Goal: Use online tool/utility: Utilize a website feature to perform a specific function

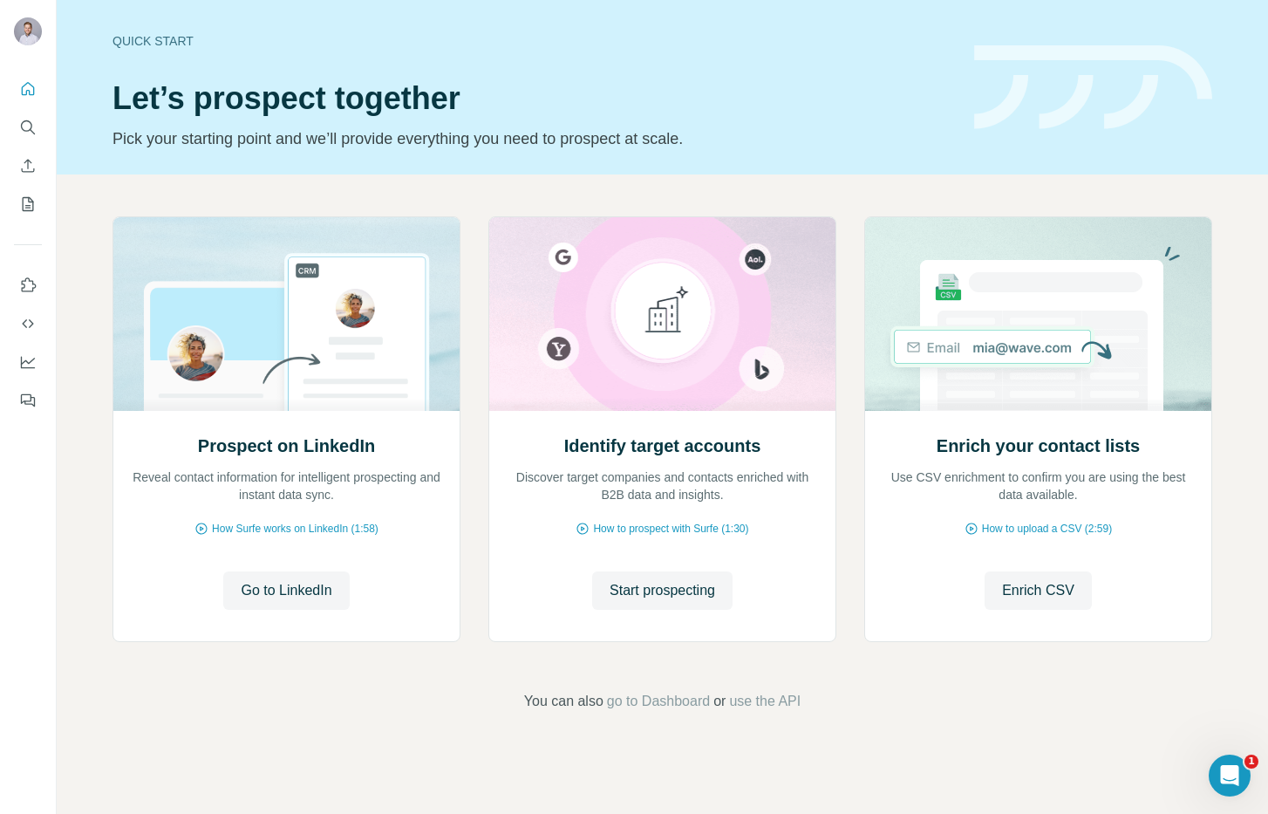
click at [817, 145] on p "Pick your starting point and we’ll provide everything you need to prospect at s…" at bounding box center [533, 138] width 841 height 24
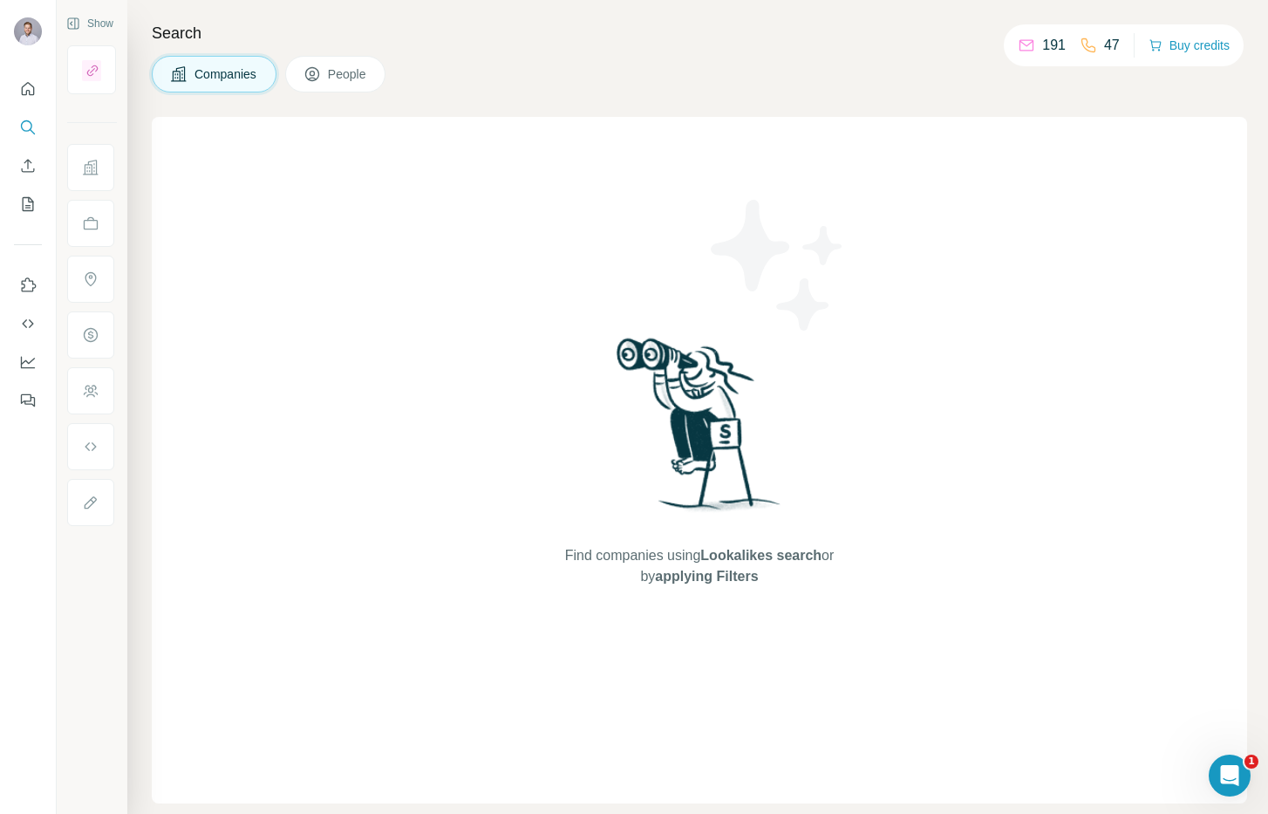
click at [529, 212] on div "Find companies using Lookalikes search or by applying Filters" at bounding box center [699, 460] width 1095 height 686
click at [324, 174] on div "Find companies using Lookalikes search or by applying Filters" at bounding box center [699, 460] width 1095 height 686
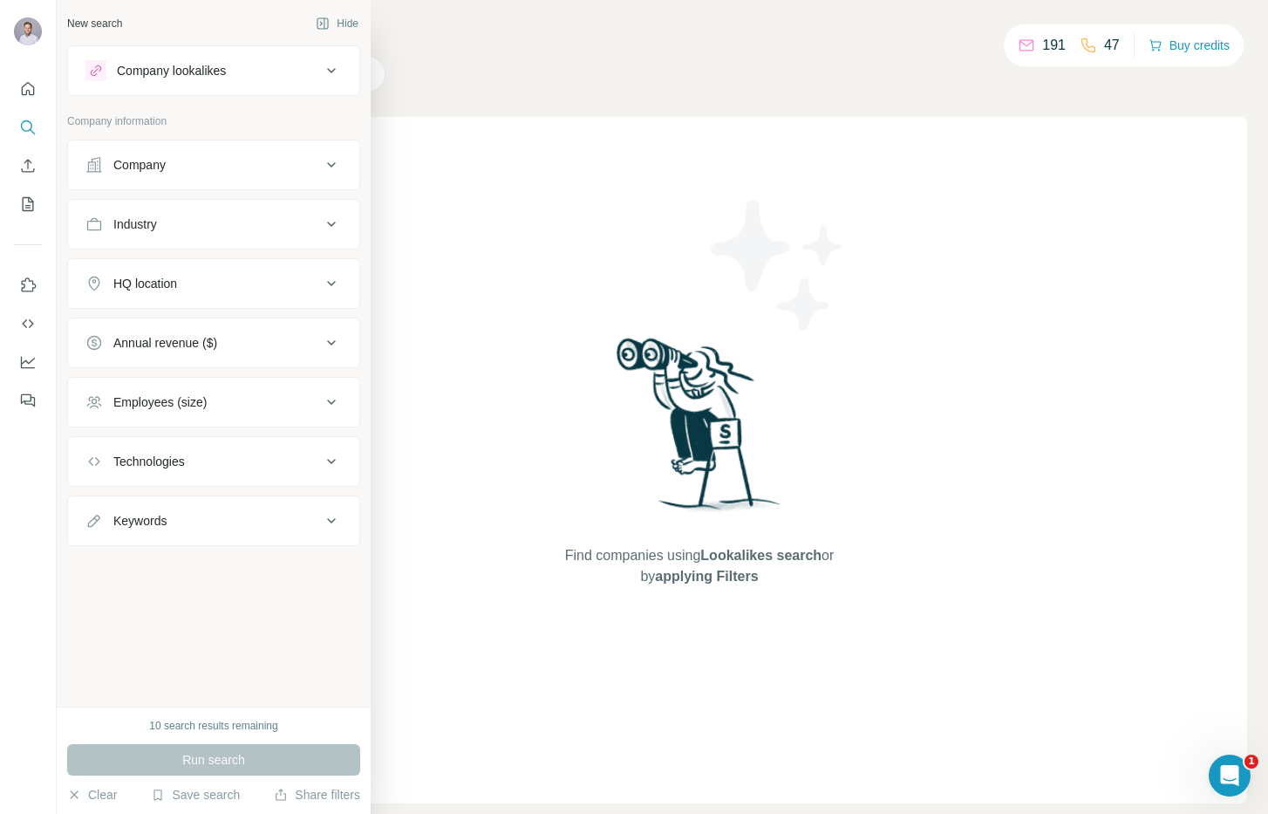
click at [286, 74] on div "Company lookalikes" at bounding box center [202, 70] width 235 height 21
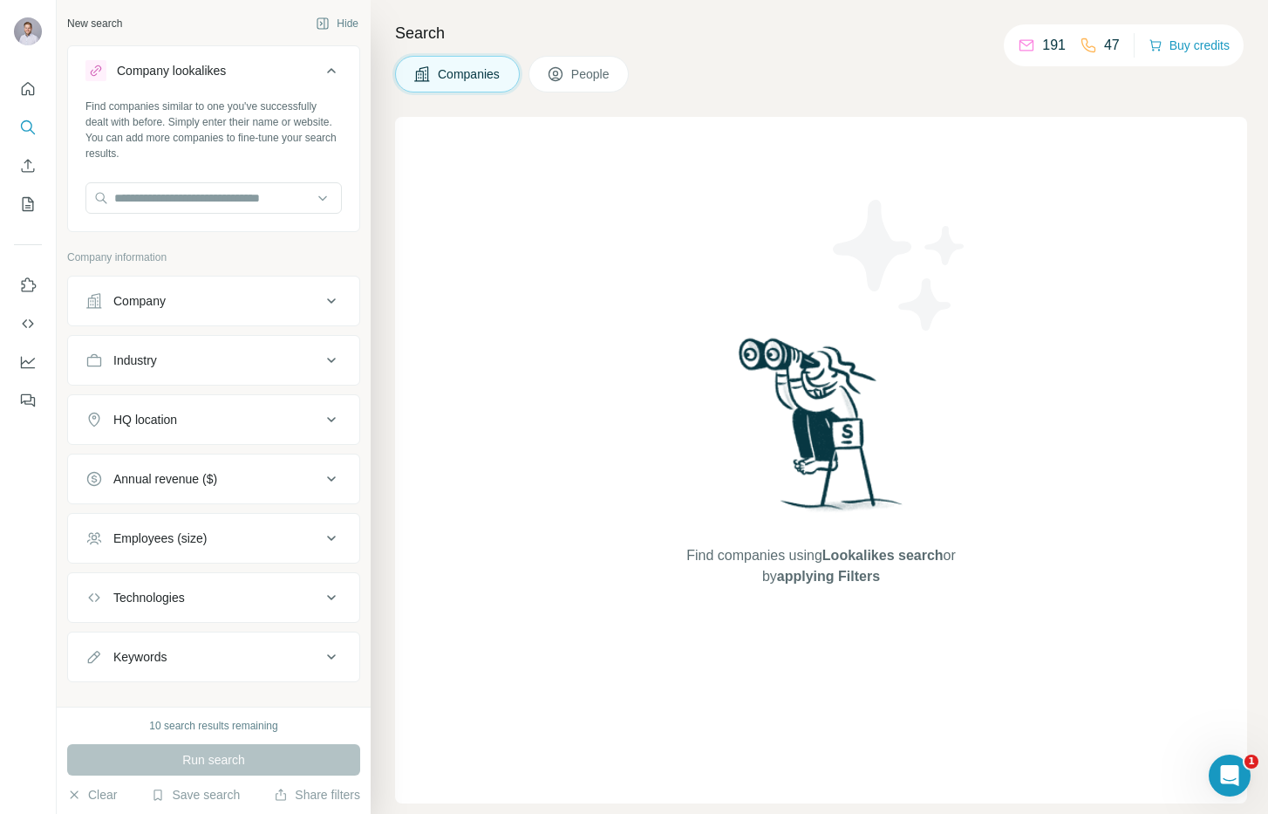
click at [338, 78] on icon at bounding box center [331, 70] width 21 height 21
